Goal: Information Seeking & Learning: Learn about a topic

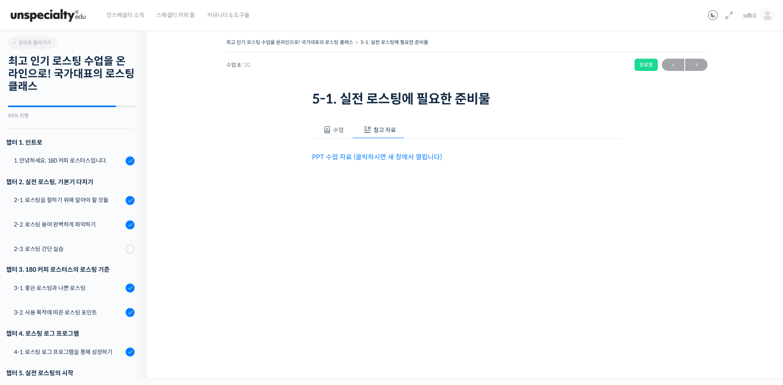
scroll to position [335, 0]
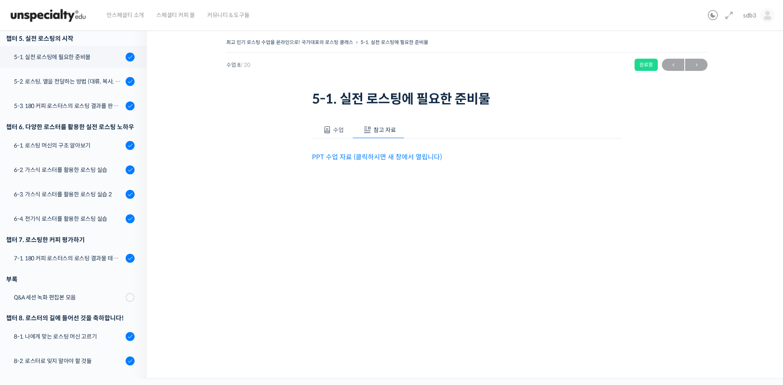
click at [339, 129] on span "수업" at bounding box center [338, 129] width 11 height 7
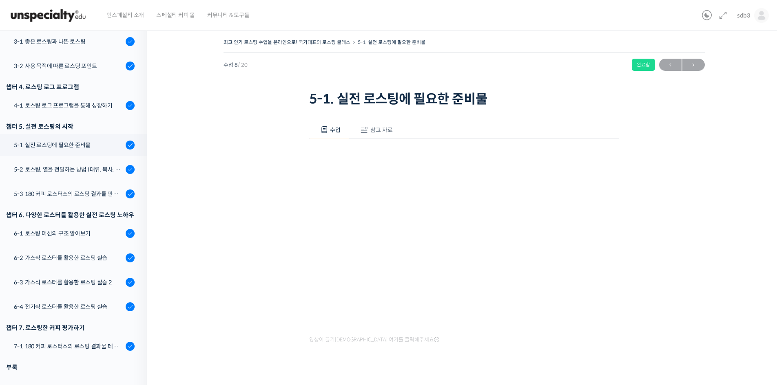
scroll to position [206, 0]
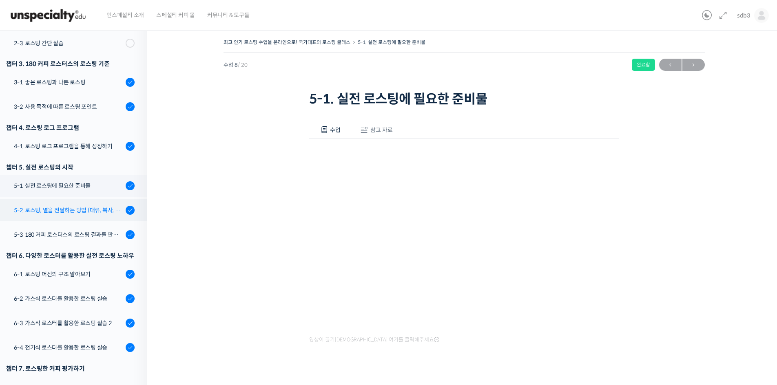
click at [88, 208] on div "5-2. 로스팅, 열을 전달하는 방법 (대류, 복사, 전도)" at bounding box center [68, 210] width 109 height 9
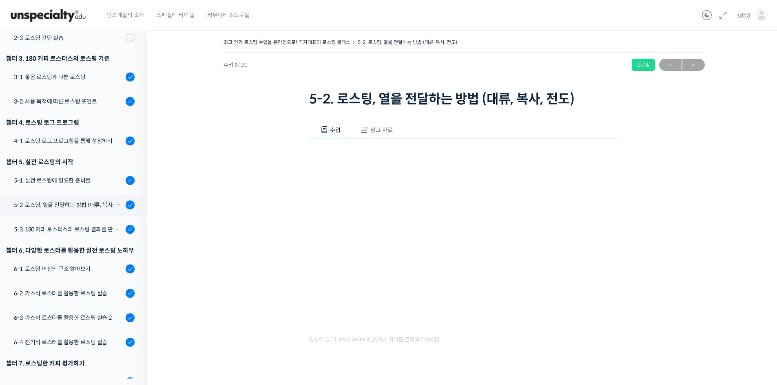
scroll to position [89, 0]
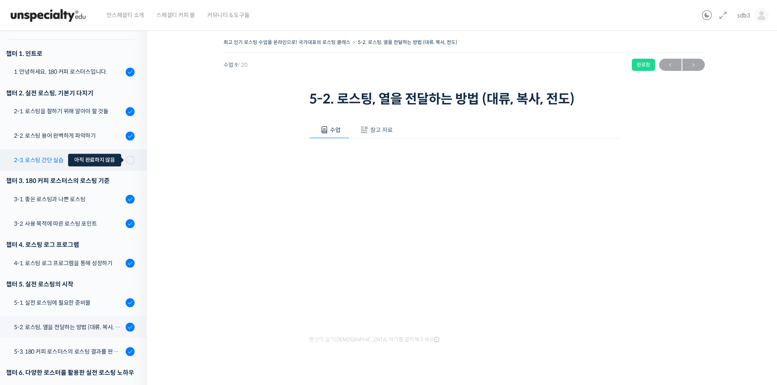
click at [130, 161] on span at bounding box center [132, 160] width 4 height 9
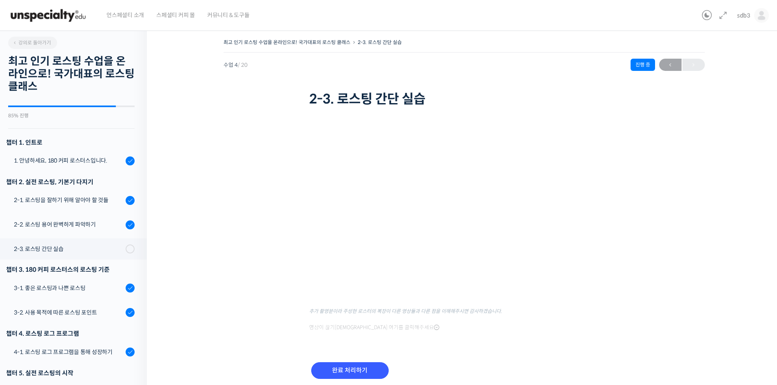
scroll to position [32, 0]
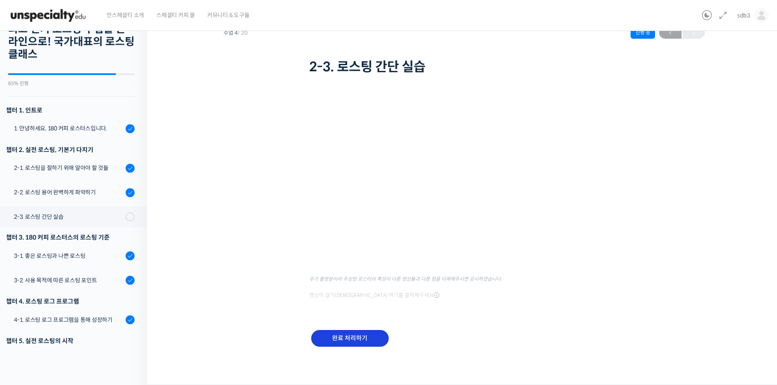
click at [367, 338] on input "완료 처리하기" at bounding box center [349, 338] width 77 height 17
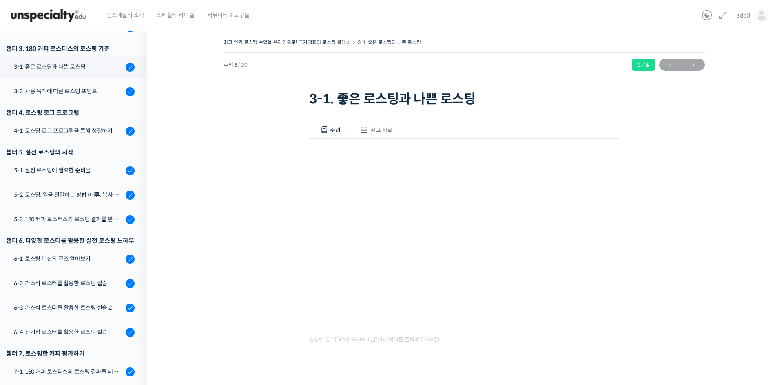
scroll to position [232, 0]
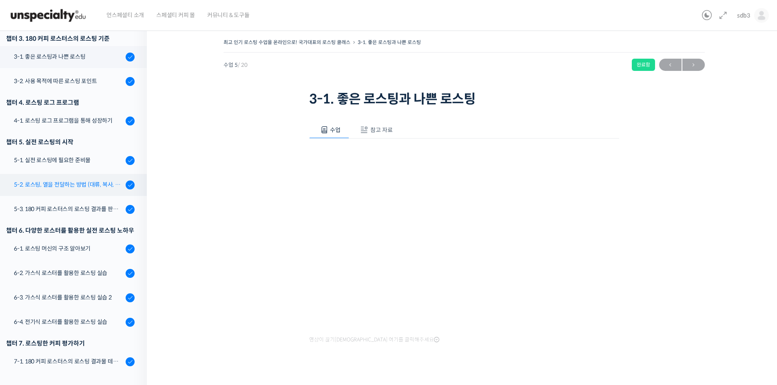
click at [93, 185] on div "5-2. 로스팅, 열을 전달하는 방법 (대류, 복사, 전도)" at bounding box center [68, 184] width 109 height 9
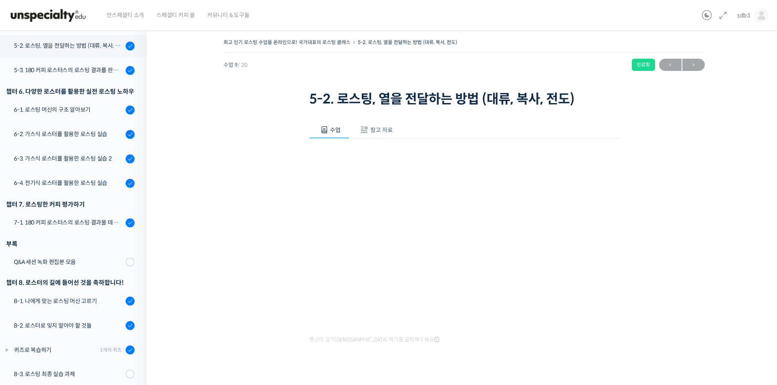
scroll to position [375, 0]
